Goal: Navigation & Orientation: Understand site structure

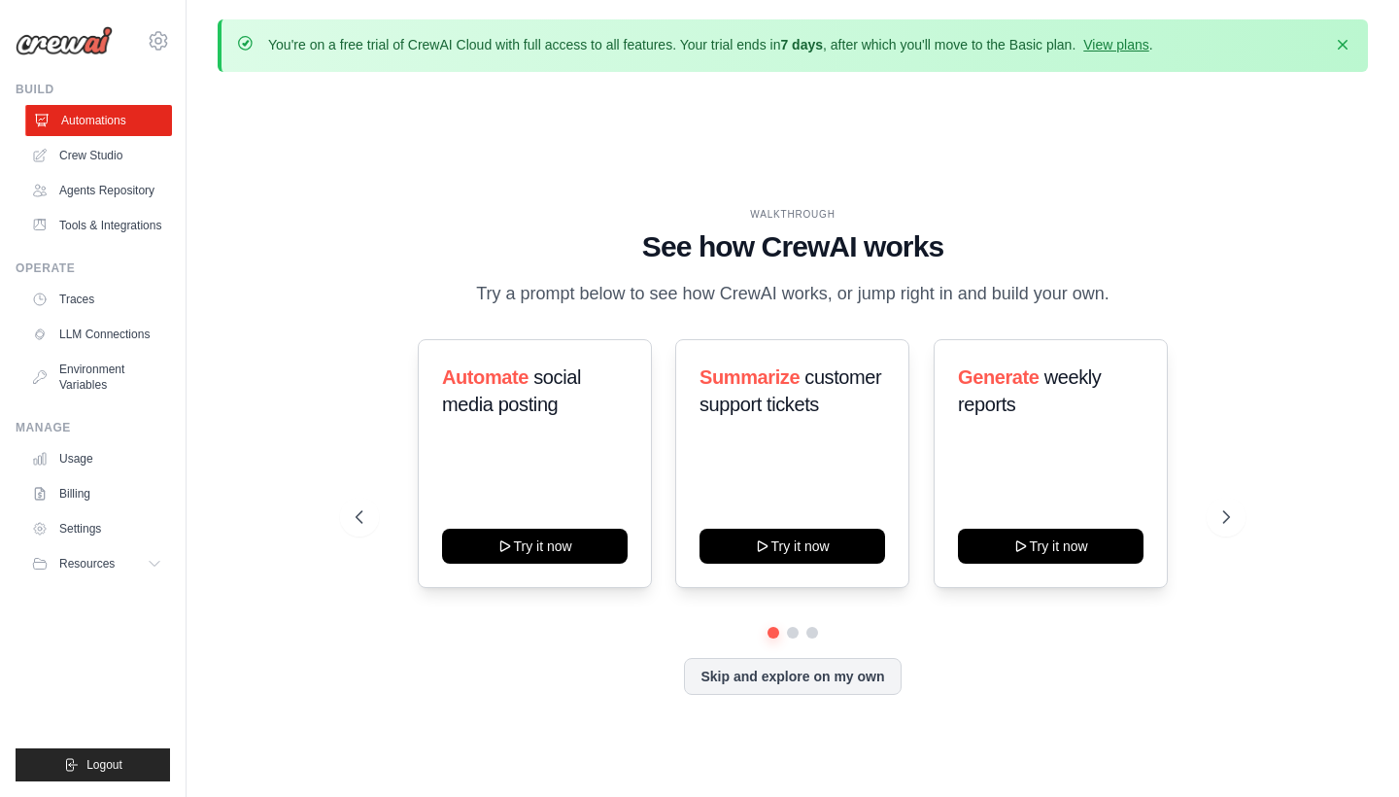
click at [91, 120] on link "Automations" at bounding box center [98, 120] width 147 height 31
click at [93, 148] on link "Crew Studio" at bounding box center [98, 155] width 147 height 31
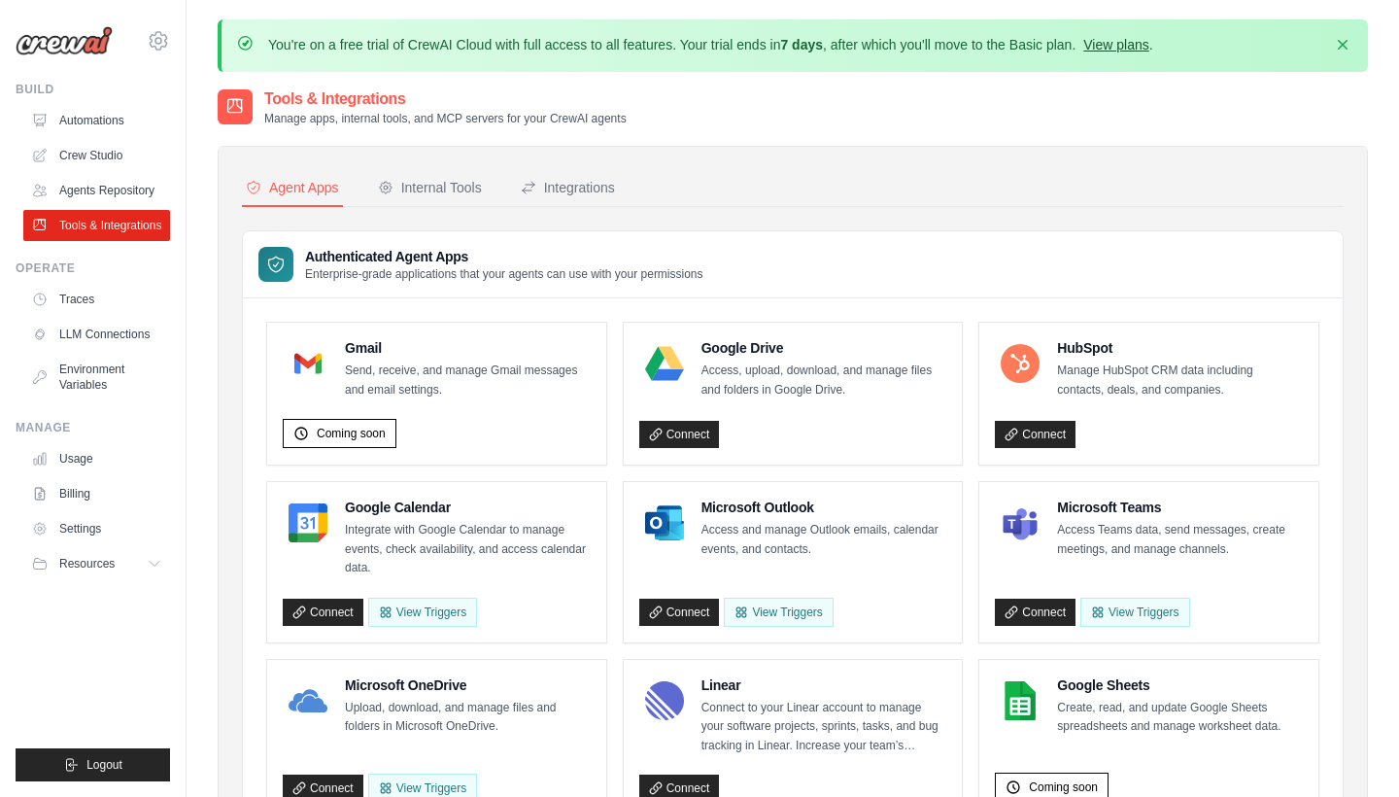
click at [1115, 45] on link "View plans" at bounding box center [1115, 45] width 65 height 16
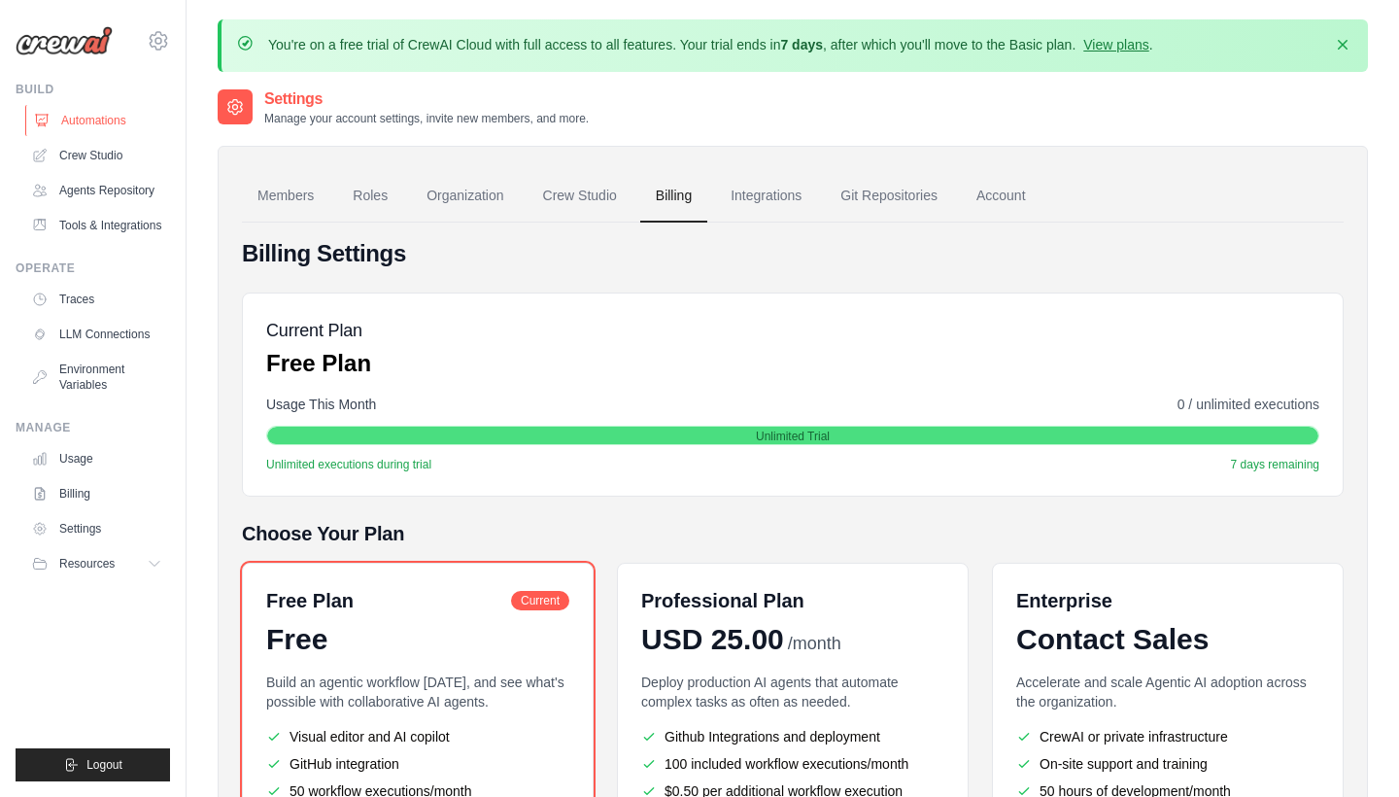
click at [95, 116] on link "Automations" at bounding box center [98, 120] width 147 height 31
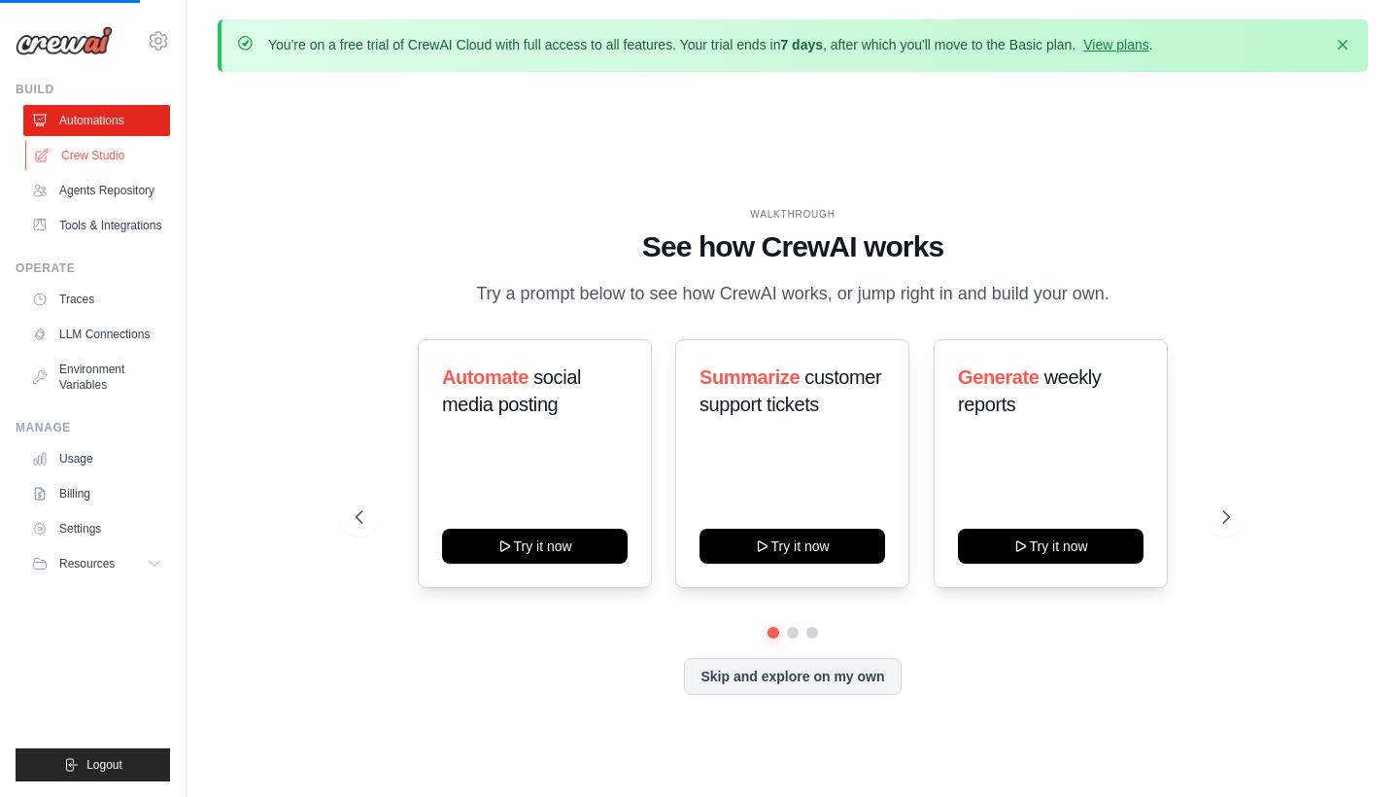
click at [89, 159] on link "Crew Studio" at bounding box center [98, 155] width 147 height 31
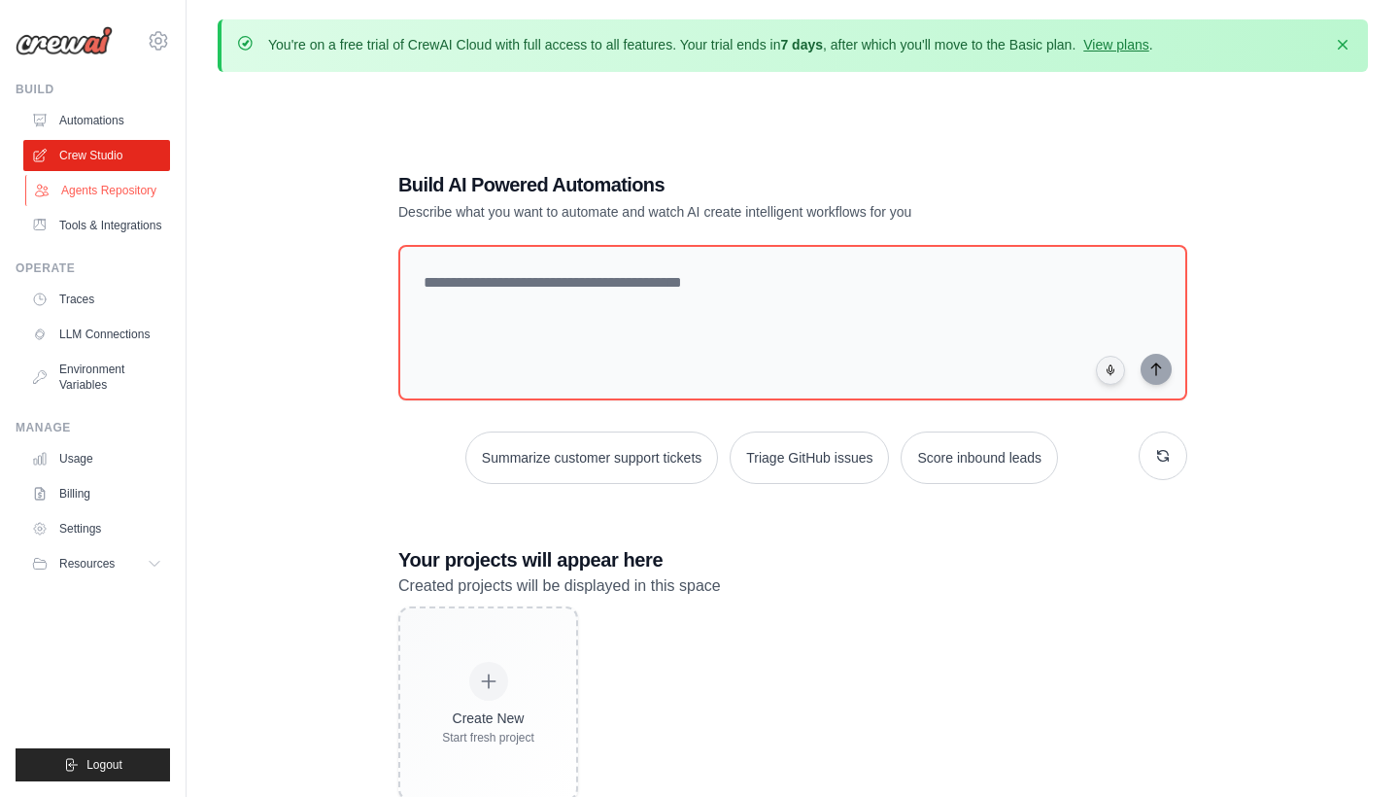
click at [86, 188] on link "Agents Repository" at bounding box center [98, 190] width 147 height 31
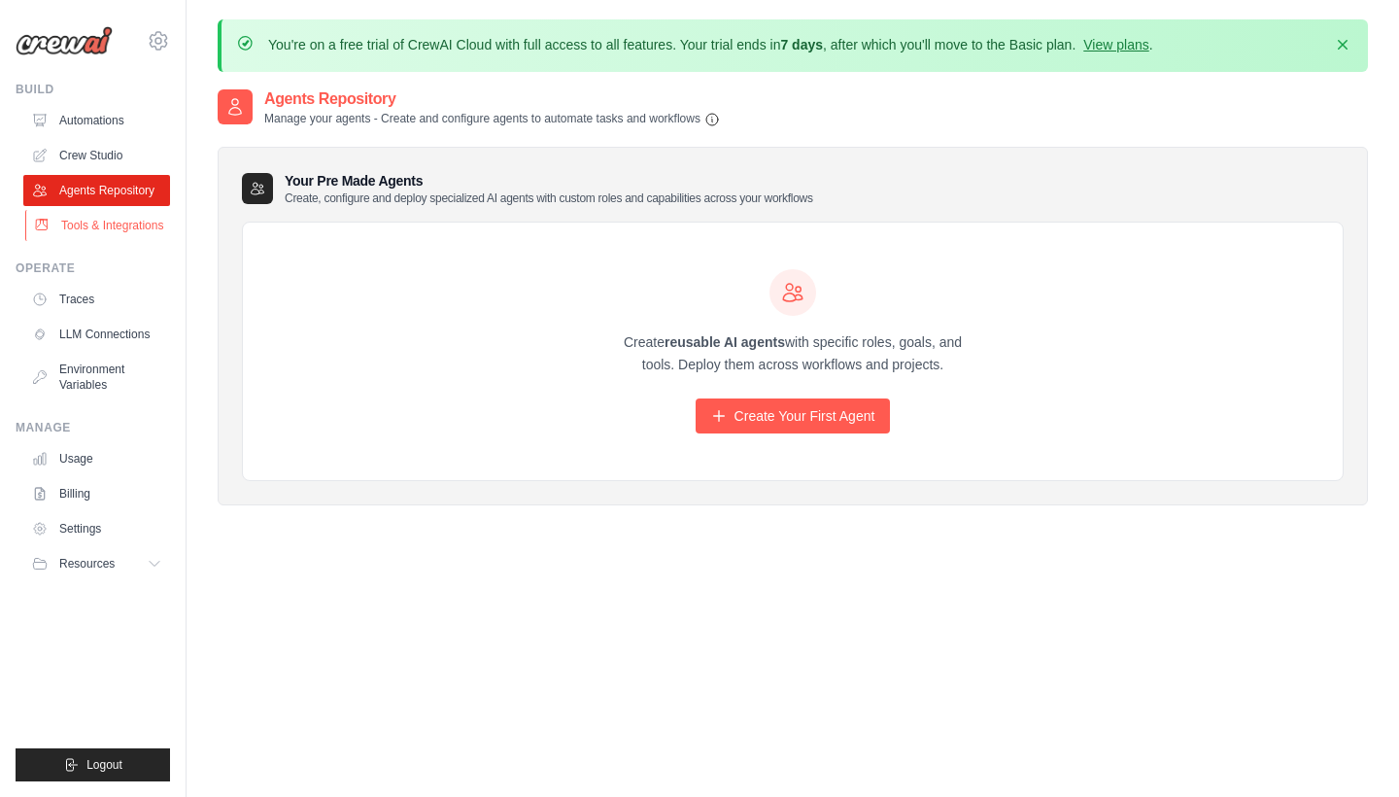
click at [86, 217] on link "Tools & Integrations" at bounding box center [98, 225] width 147 height 31
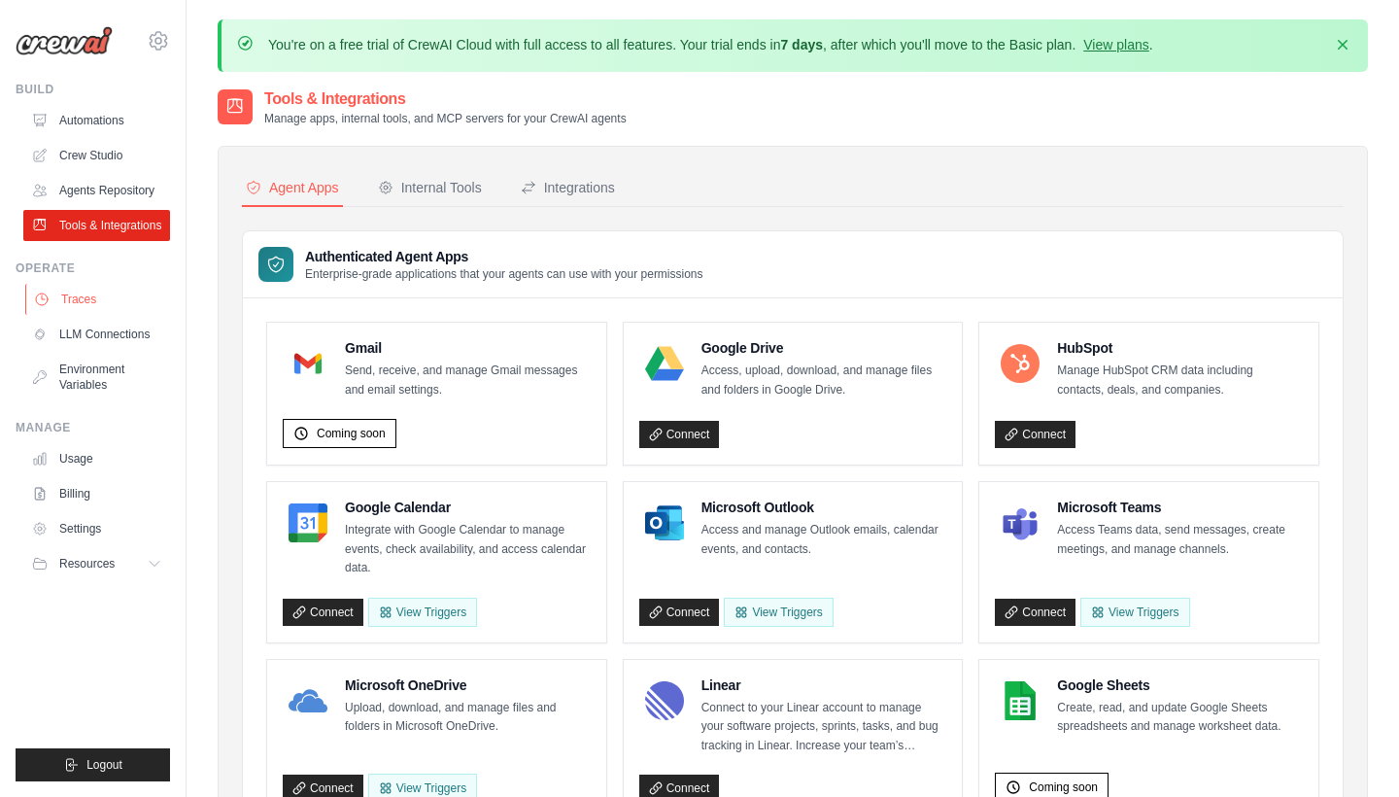
click at [72, 293] on link "Traces" at bounding box center [98, 299] width 147 height 31
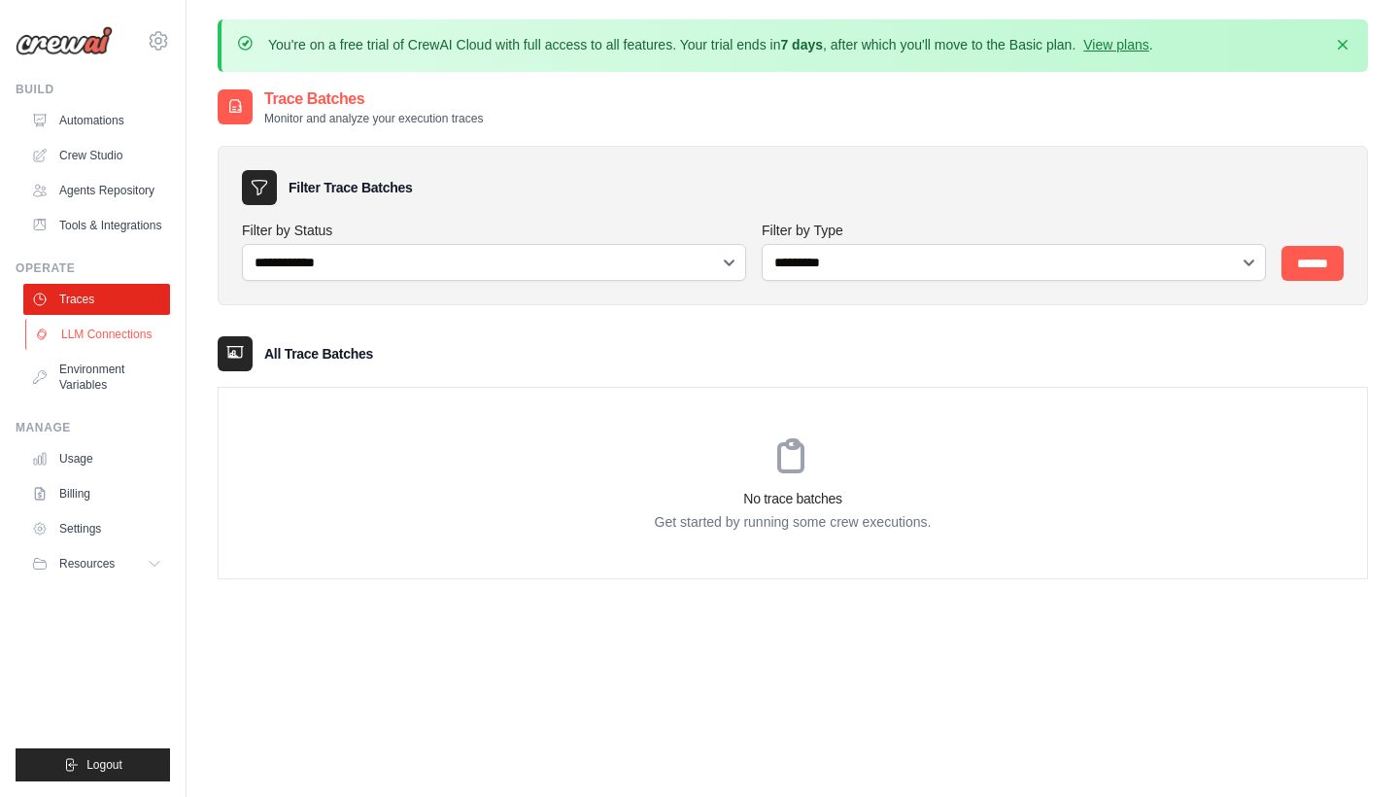
click at [82, 329] on link "LLM Connections" at bounding box center [98, 334] width 147 height 31
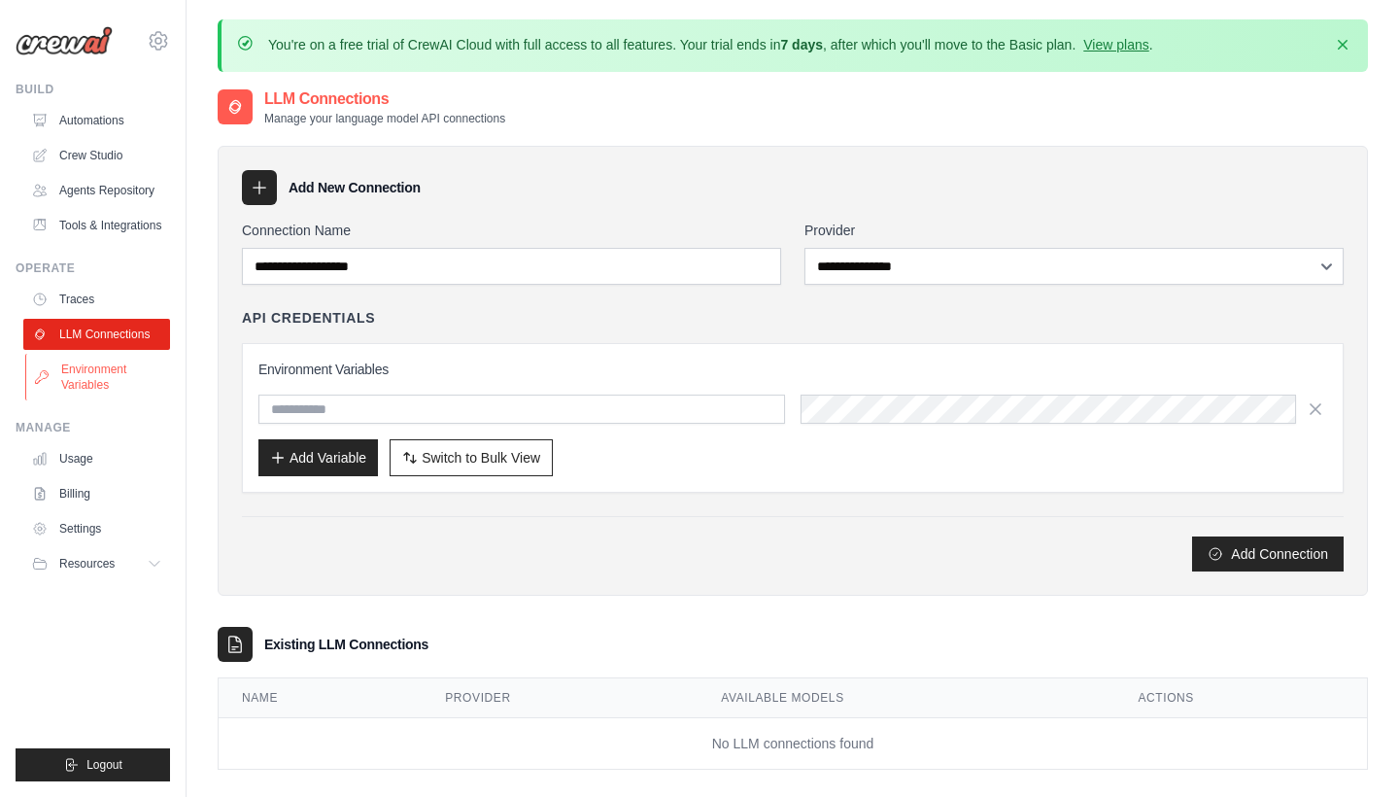
click at [81, 383] on link "Environment Variables" at bounding box center [98, 377] width 147 height 47
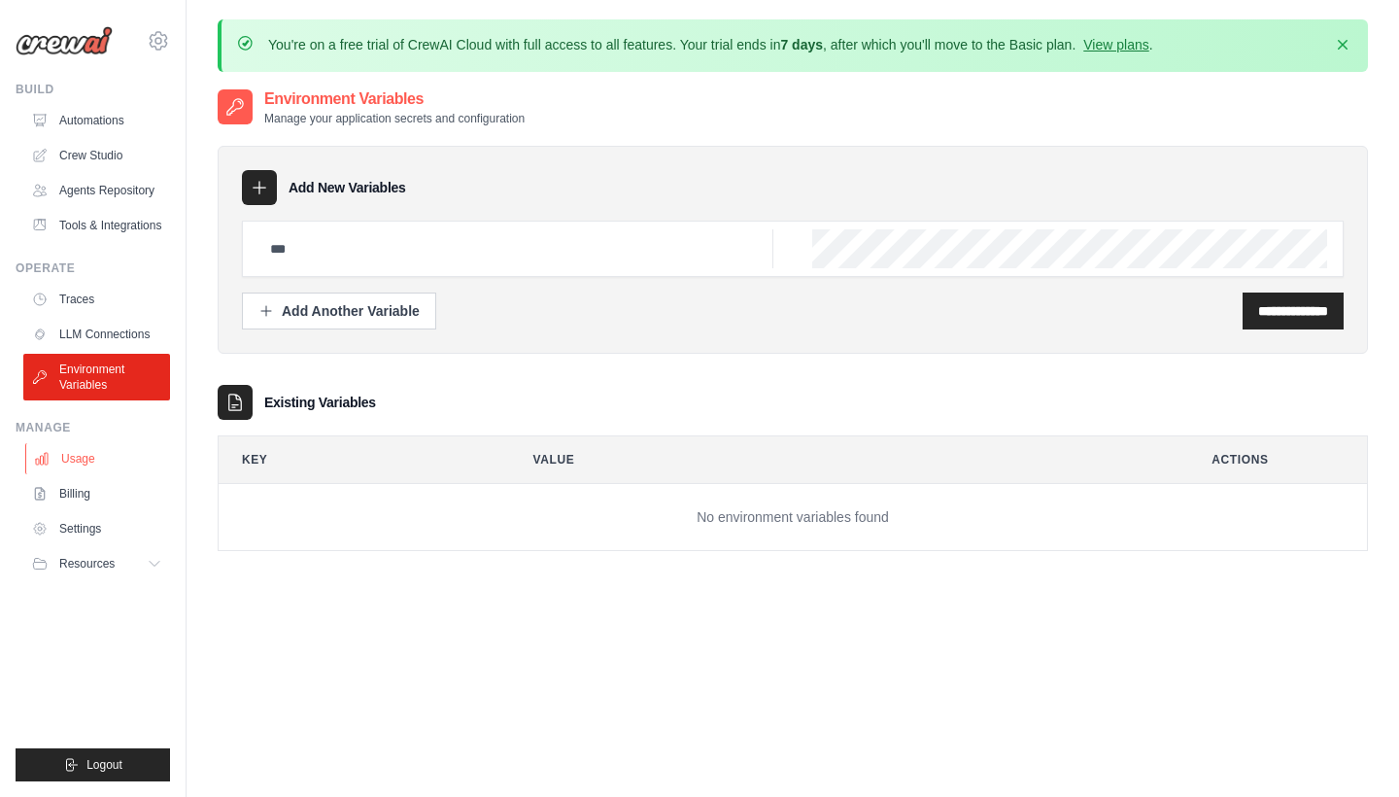
click at [67, 445] on link "Usage" at bounding box center [98, 458] width 147 height 31
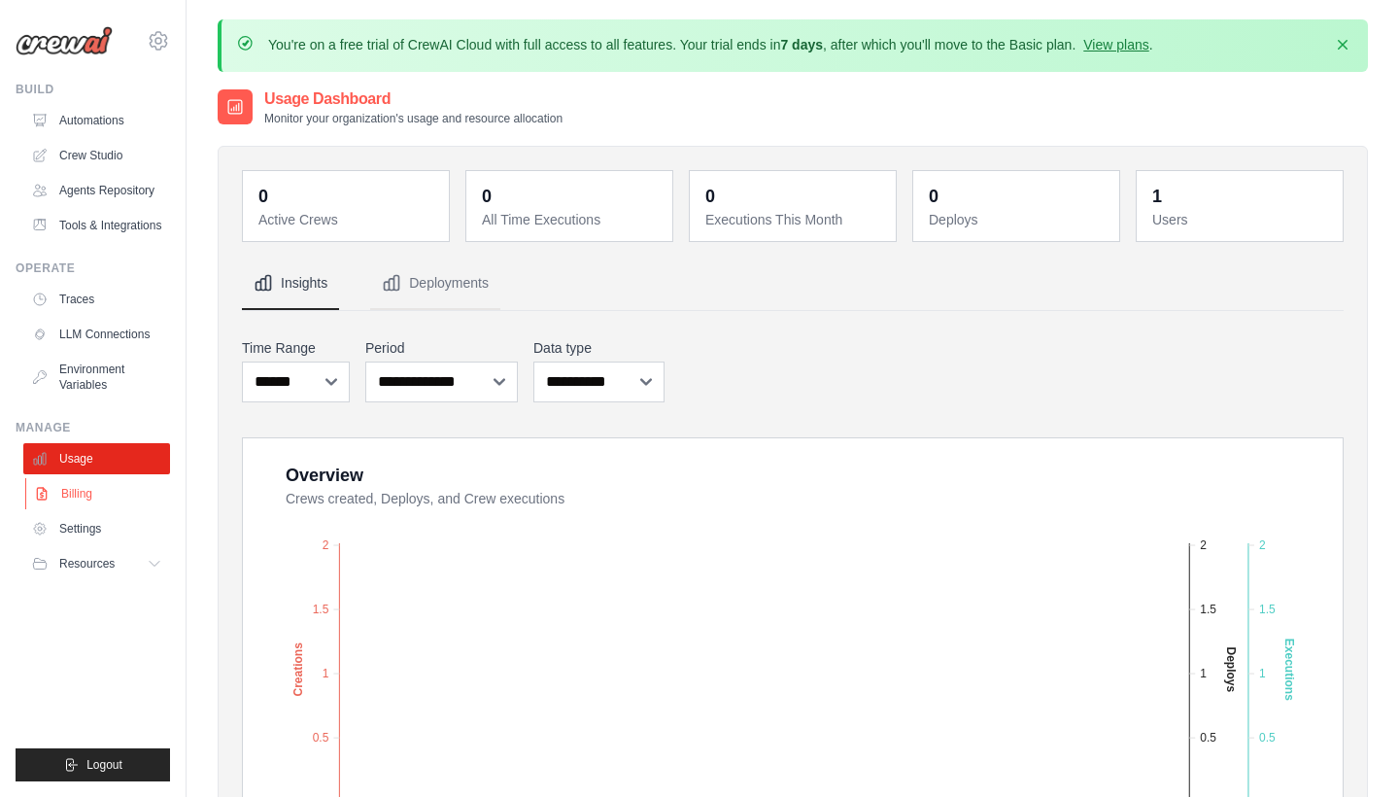
click at [72, 487] on link "Billing" at bounding box center [98, 493] width 147 height 31
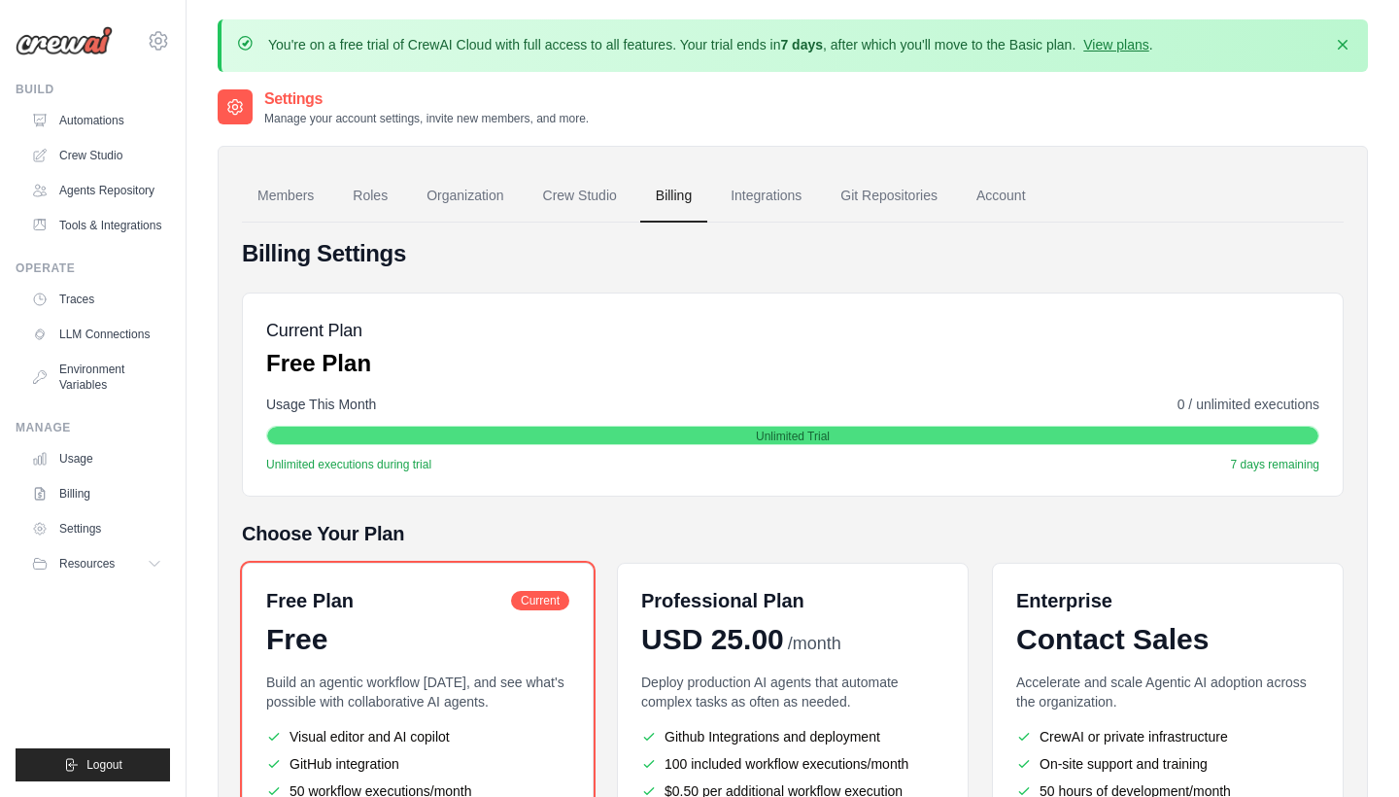
click at [73, 526] on link "Settings" at bounding box center [96, 528] width 147 height 31
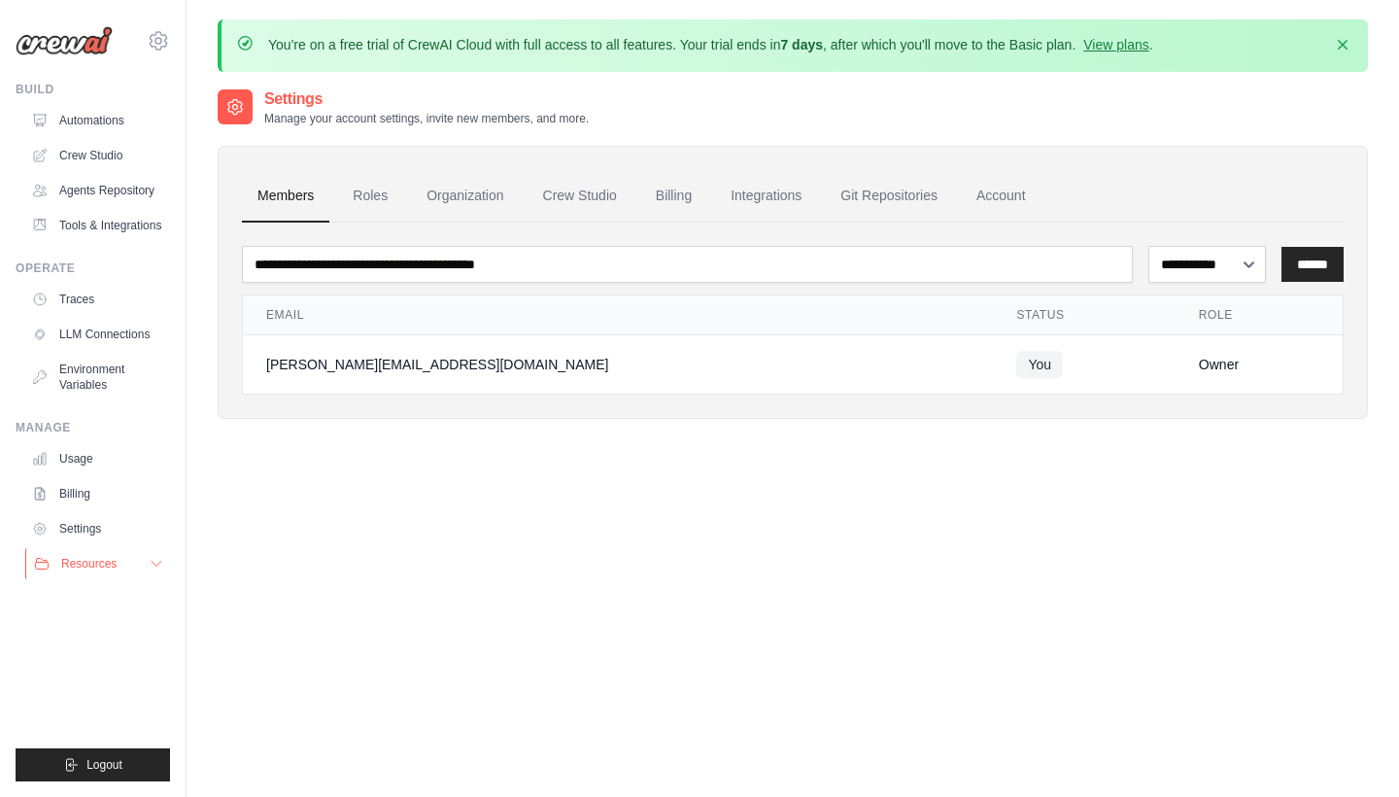
click at [83, 563] on span "Resources" at bounding box center [88, 564] width 55 height 16
click at [103, 600] on span "Documentation" at bounding box center [108, 597] width 79 height 16
